Goal: Communication & Community: Answer question/provide support

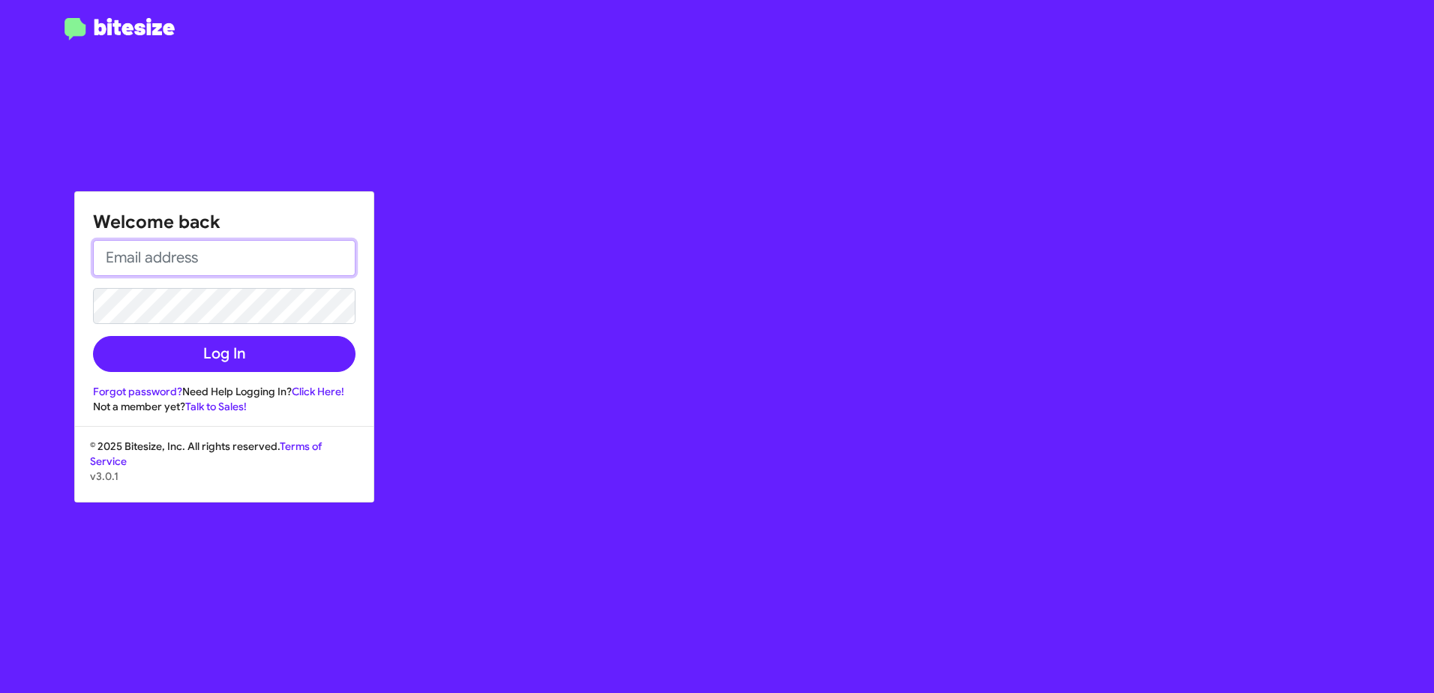
click at [299, 263] on input "email" at bounding box center [224, 258] width 263 height 36
type input "[EMAIL_ADDRESS][DOMAIN_NAME]"
click at [93, 336] on button "Log In" at bounding box center [224, 354] width 263 height 36
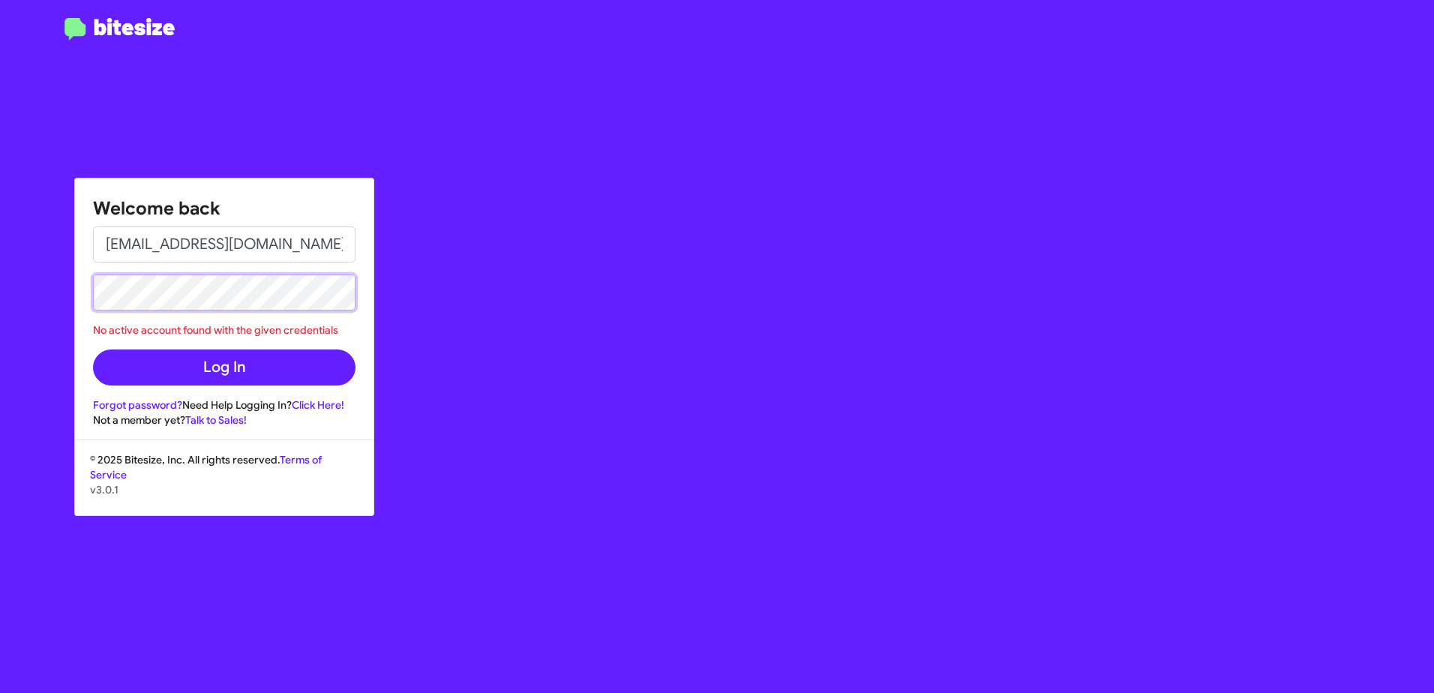
click at [26, 331] on div "Welcome back [EMAIL_ADDRESS][DOMAIN_NAME] No active account found with the give…" at bounding box center [717, 346] width 1434 height 693
click at [93, 350] on button "Log In" at bounding box center [224, 368] width 263 height 36
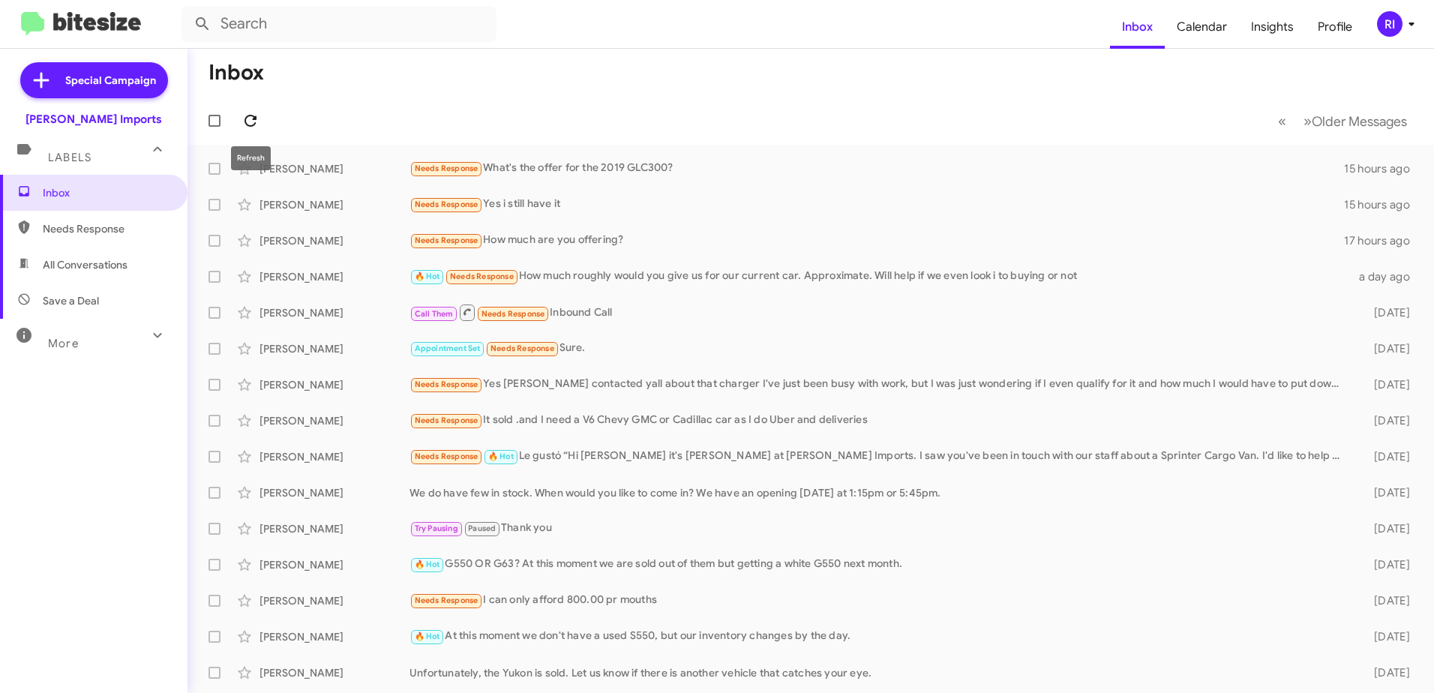
click at [248, 115] on icon at bounding box center [251, 121] width 18 height 18
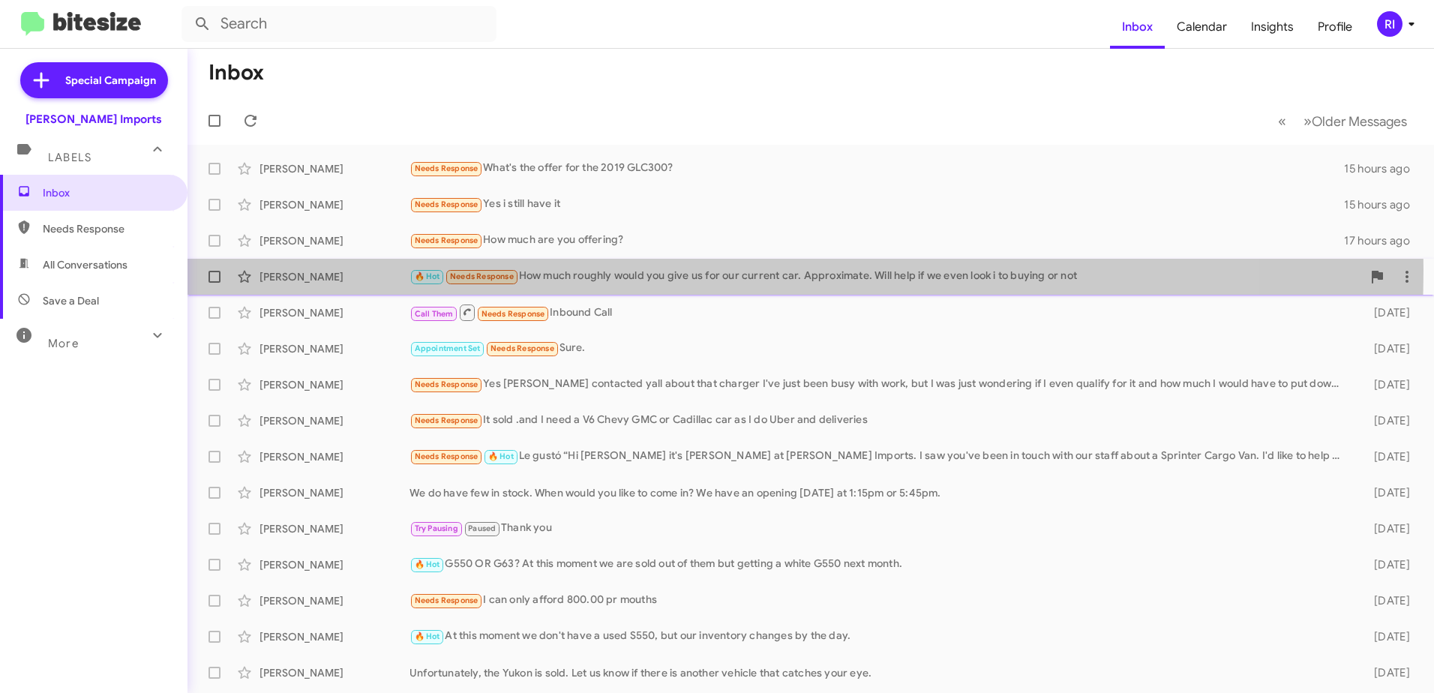
click at [578, 269] on div "🔥 Hot Needs Response How much roughly would you give us for our current car. Ap…" at bounding box center [886, 276] width 953 height 17
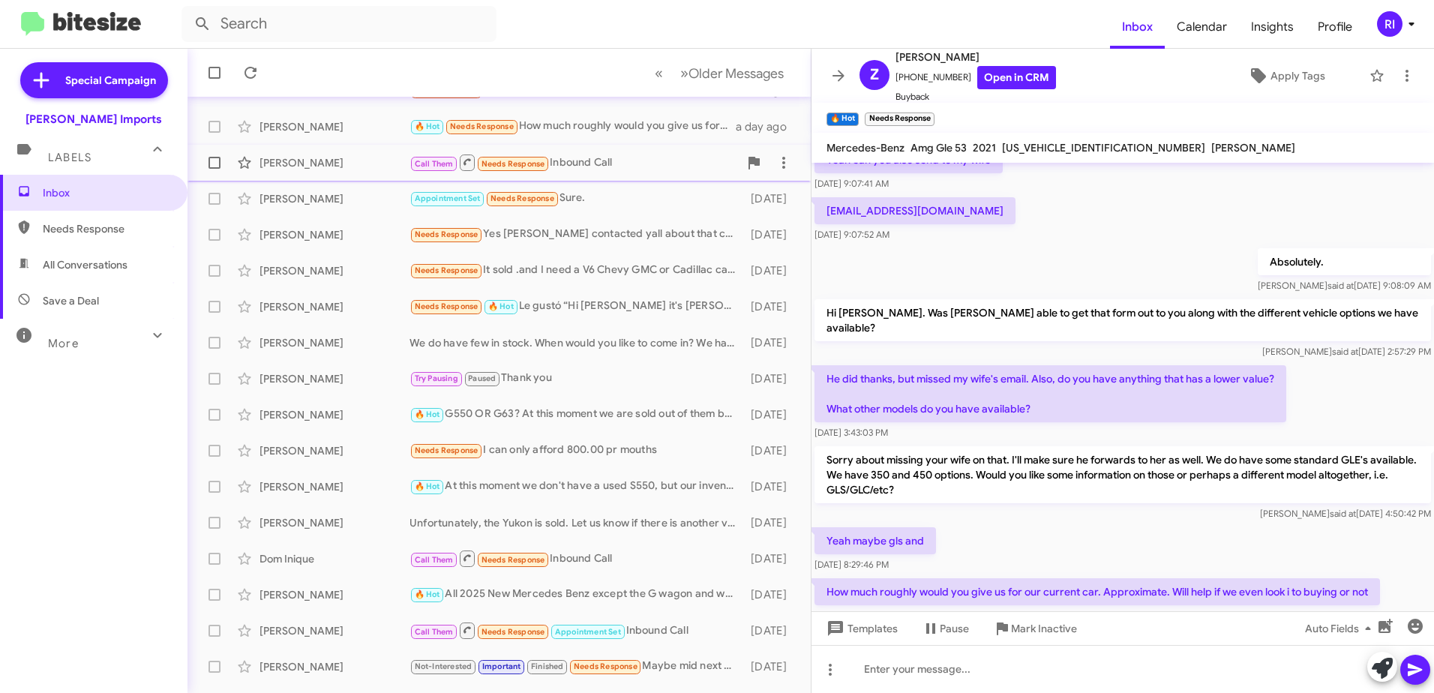
scroll to position [75, 0]
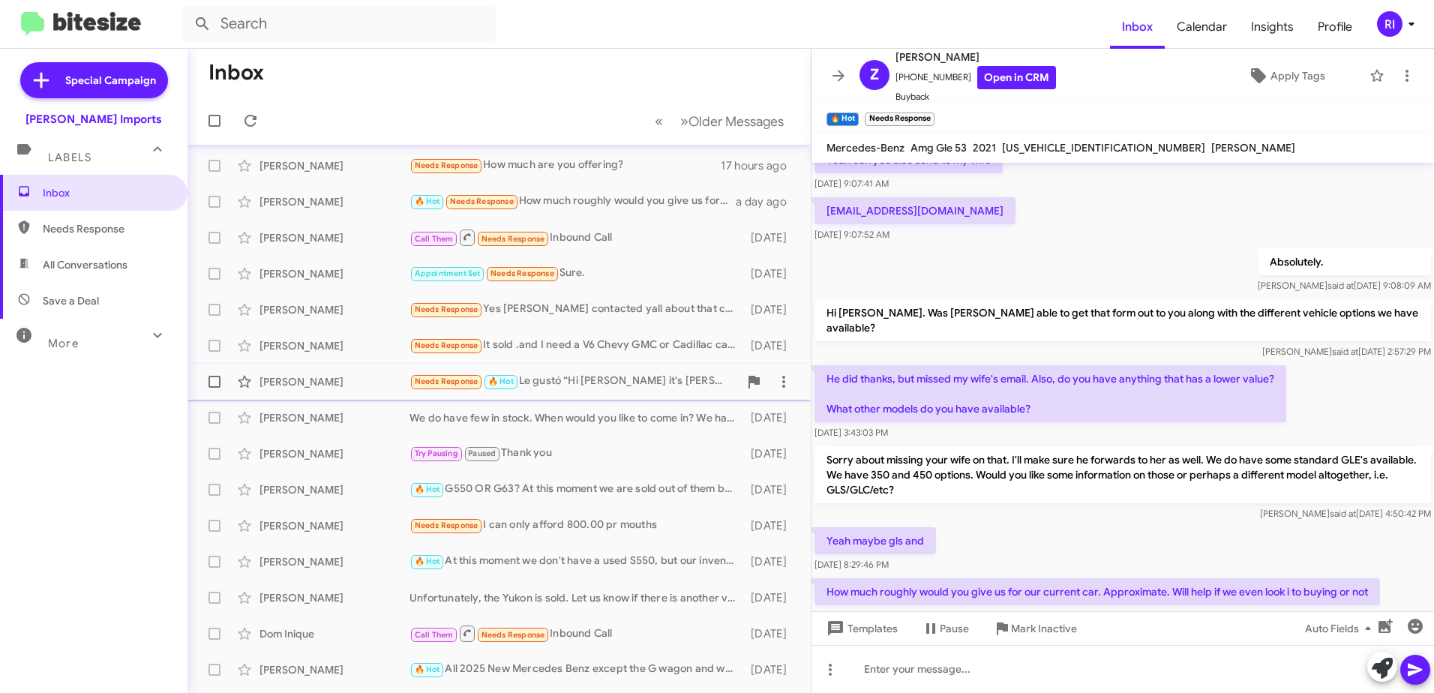
click at [611, 383] on div "Needs Response 🔥 Hot Le gustó “Hi [PERSON_NAME] it's [PERSON_NAME] at [PERSON_N…" at bounding box center [574, 381] width 329 height 17
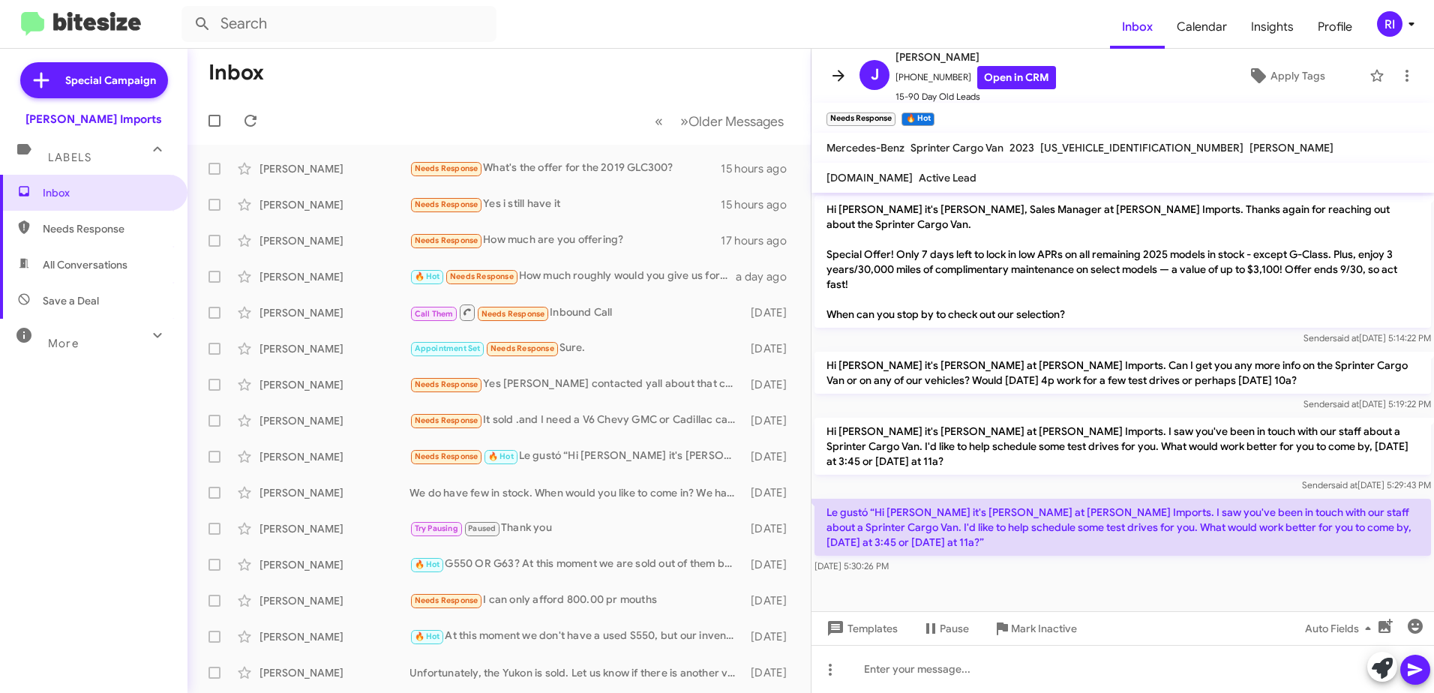
click at [843, 82] on icon at bounding box center [839, 76] width 18 height 18
